Goal: Check status: Check status

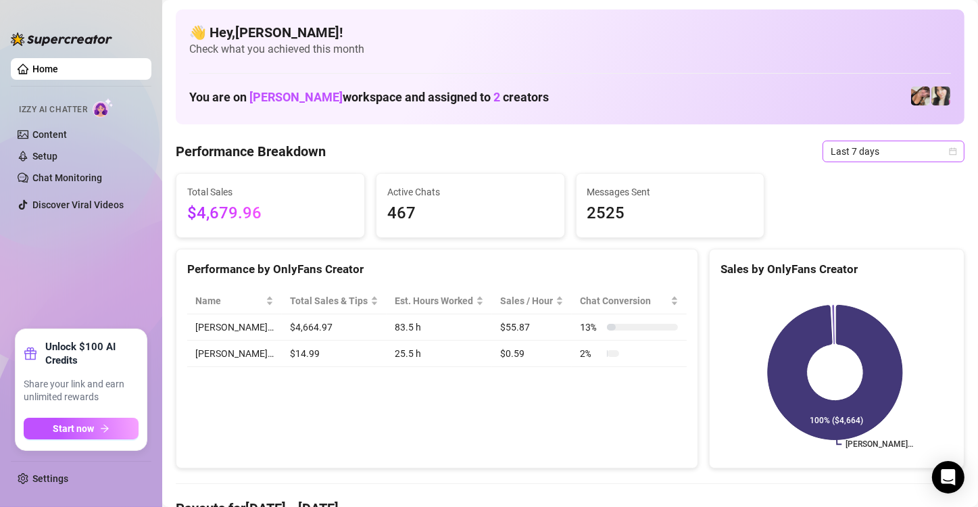
click at [923, 151] on span "Last 7 days" at bounding box center [893, 151] width 126 height 20
click at [905, 151] on span "Last 7 days" at bounding box center [893, 151] width 126 height 20
click at [926, 152] on span "Last 7 days" at bounding box center [893, 151] width 126 height 20
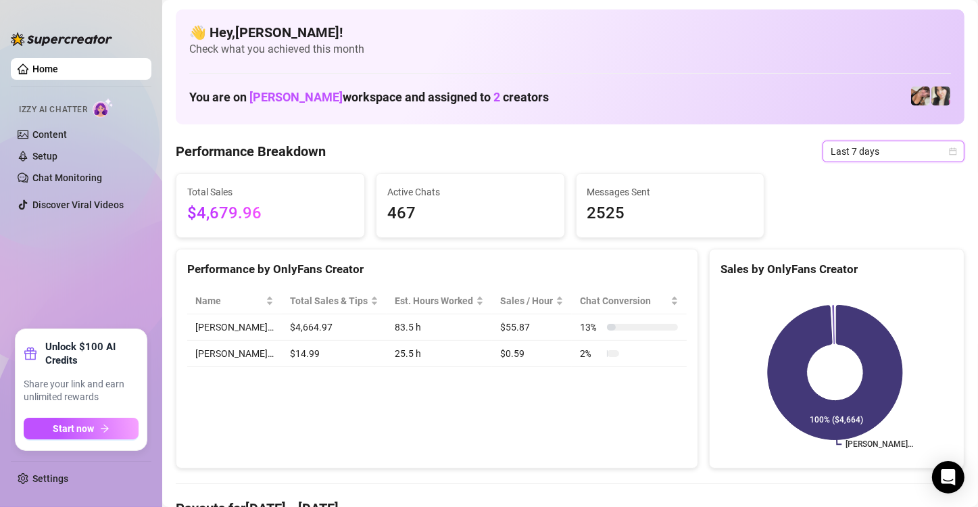
click at [926, 152] on span "Last 7 days" at bounding box center [893, 151] width 126 height 20
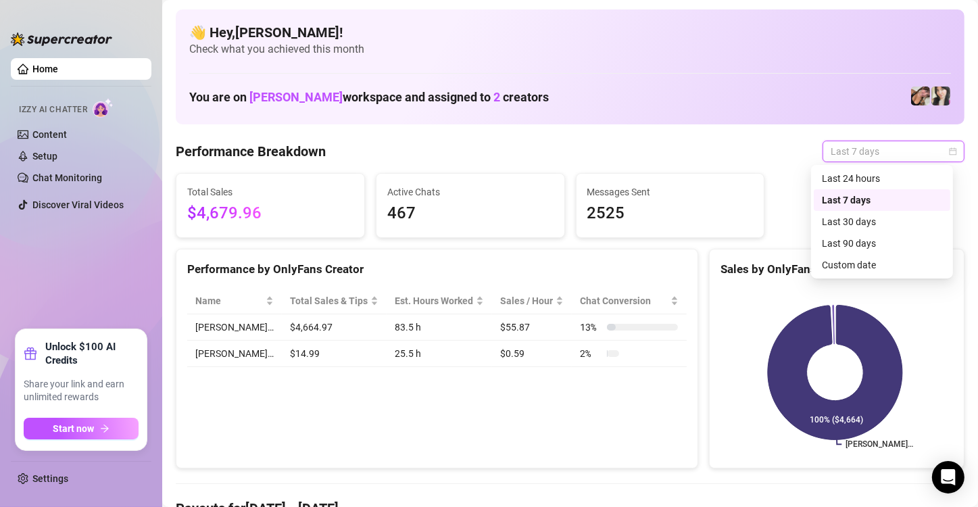
click at [926, 152] on span "Last 7 days" at bounding box center [893, 151] width 126 height 20
click at [889, 263] on div "Custom date" at bounding box center [882, 264] width 120 height 15
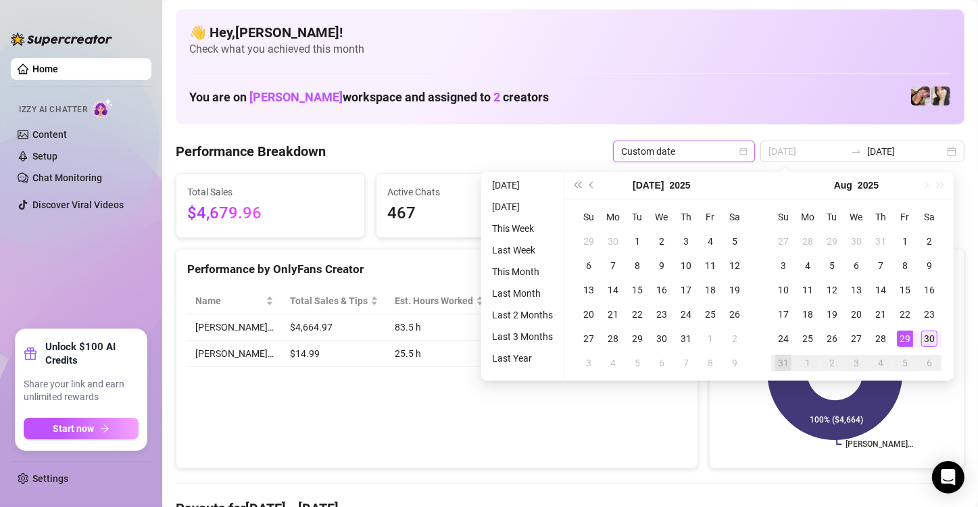
type input "[DATE]"
click at [923, 333] on div "30" at bounding box center [929, 338] width 16 height 16
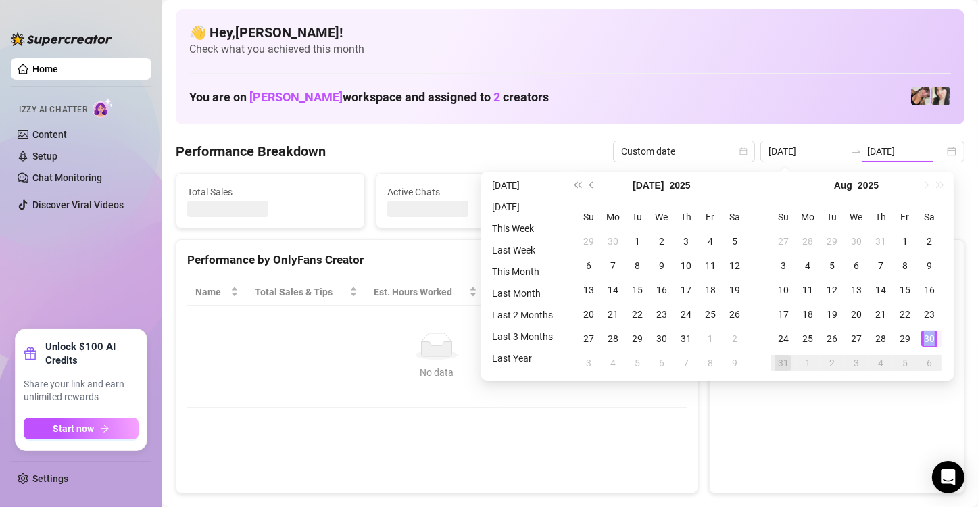
type input "[DATE]"
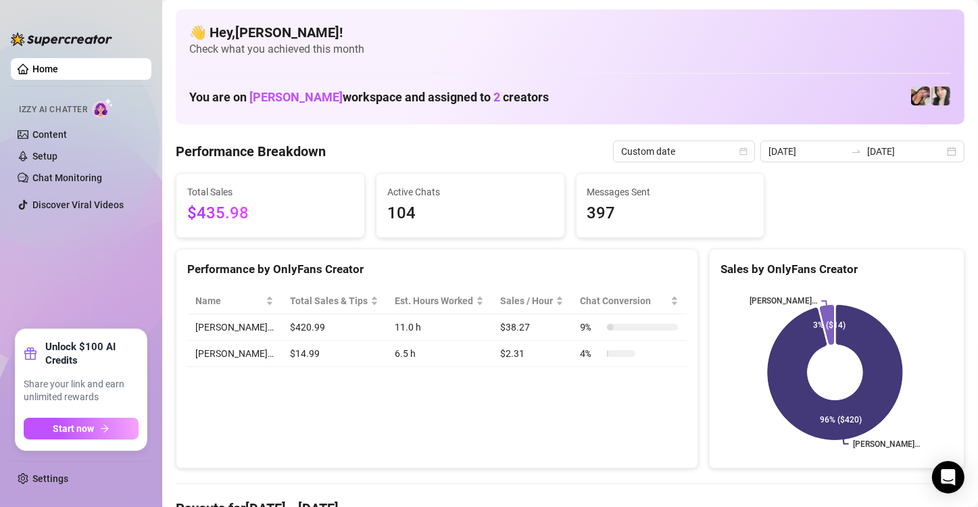
click at [428, 409] on div "Performance by OnlyFans Creator Name Total Sales & Tips Est. Hours Worked Sales…" at bounding box center [437, 359] width 522 height 220
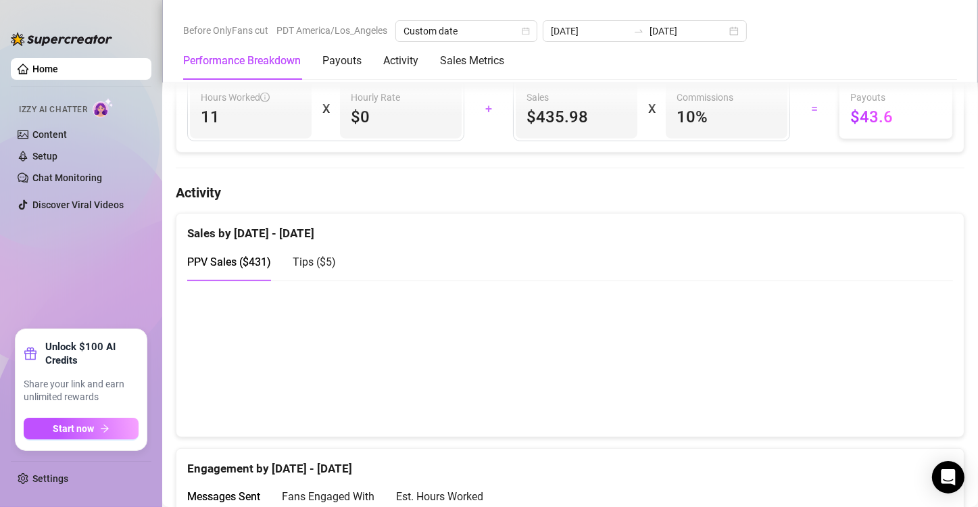
scroll to position [562, 0]
